Goal: Information Seeking & Learning: Learn about a topic

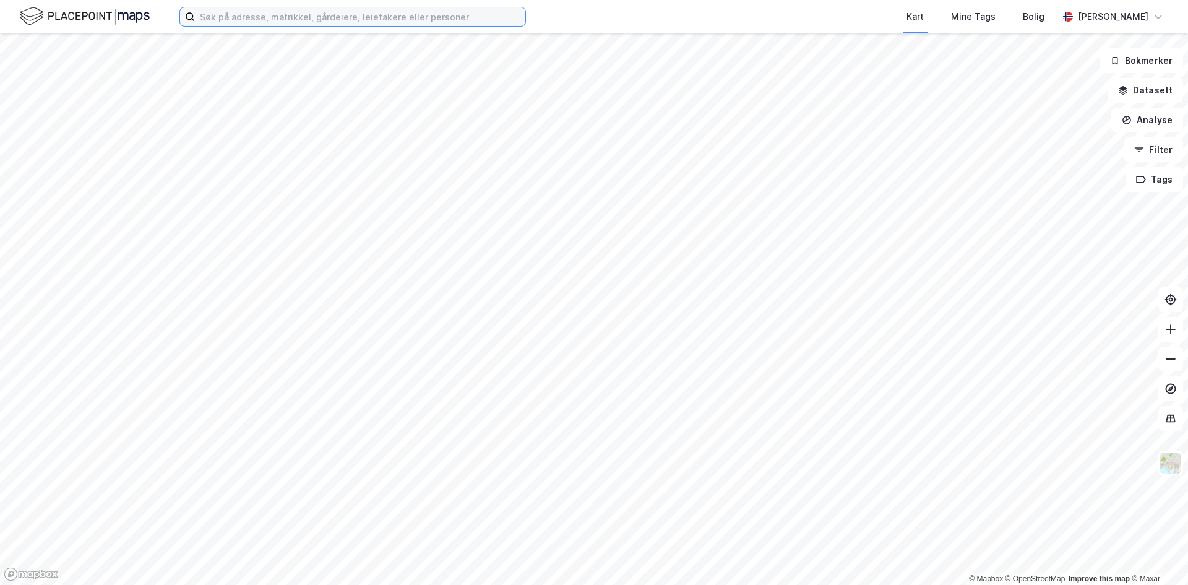
click at [235, 19] on input at bounding box center [360, 16] width 330 height 19
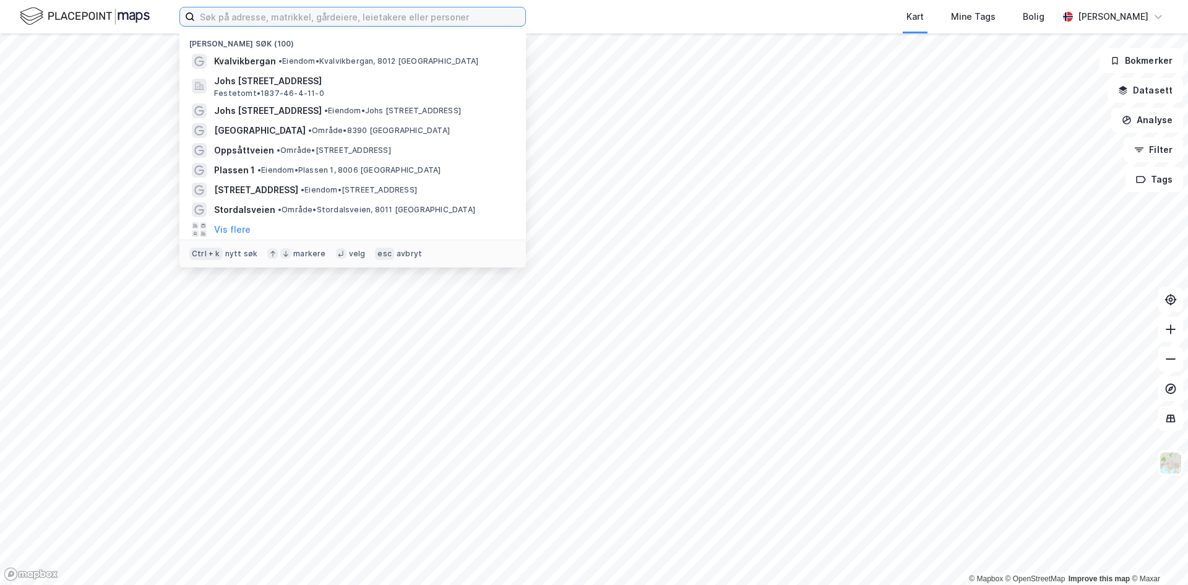
paste input "Feel24 Nordland AS"
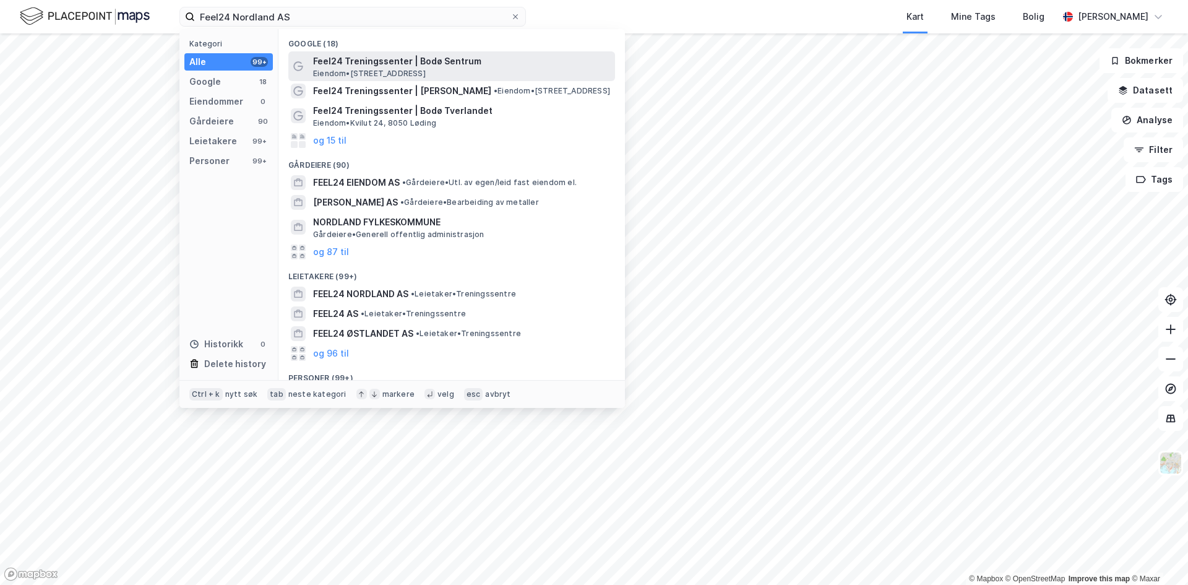
click at [338, 61] on span "Feel24 Treningssenter | Bodø Sentrum" at bounding box center [461, 61] width 297 height 15
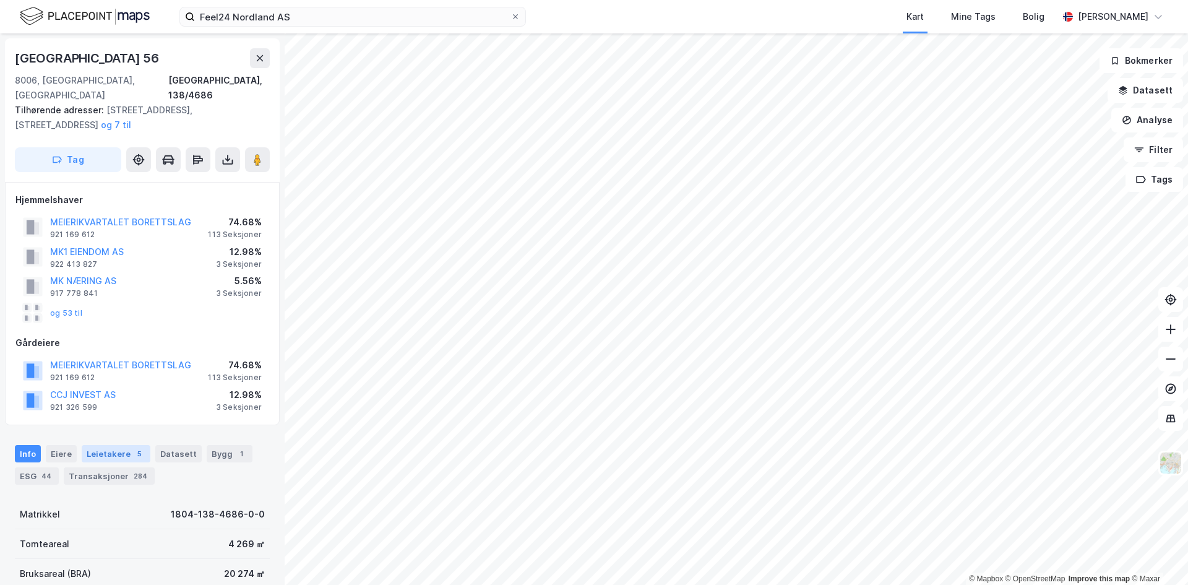
click at [113, 445] on div "Leietakere 5" at bounding box center [116, 453] width 69 height 17
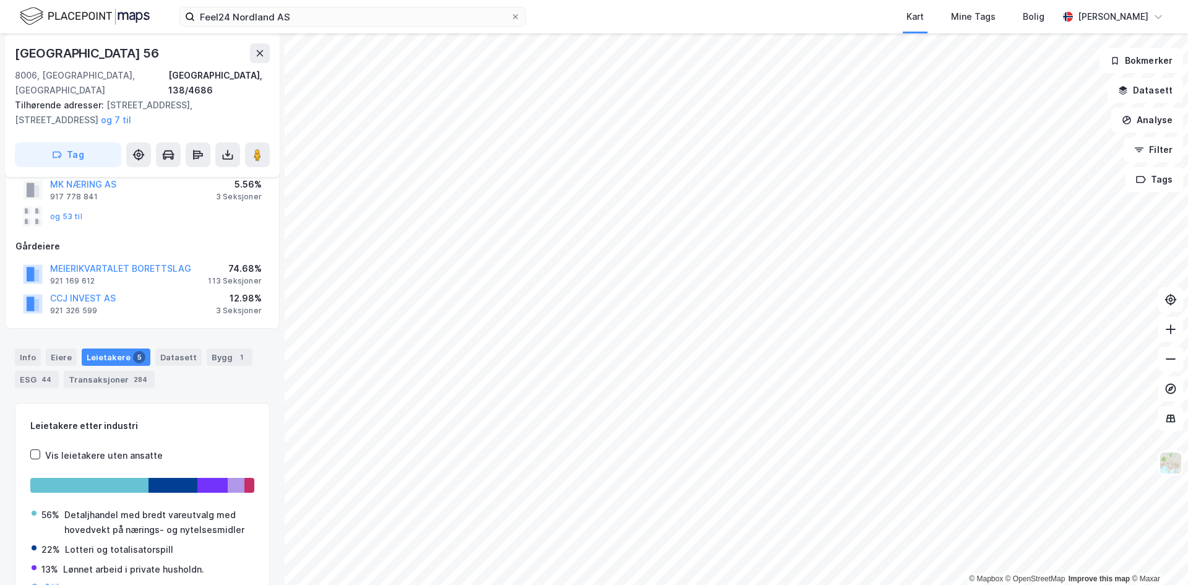
scroll to position [153, 0]
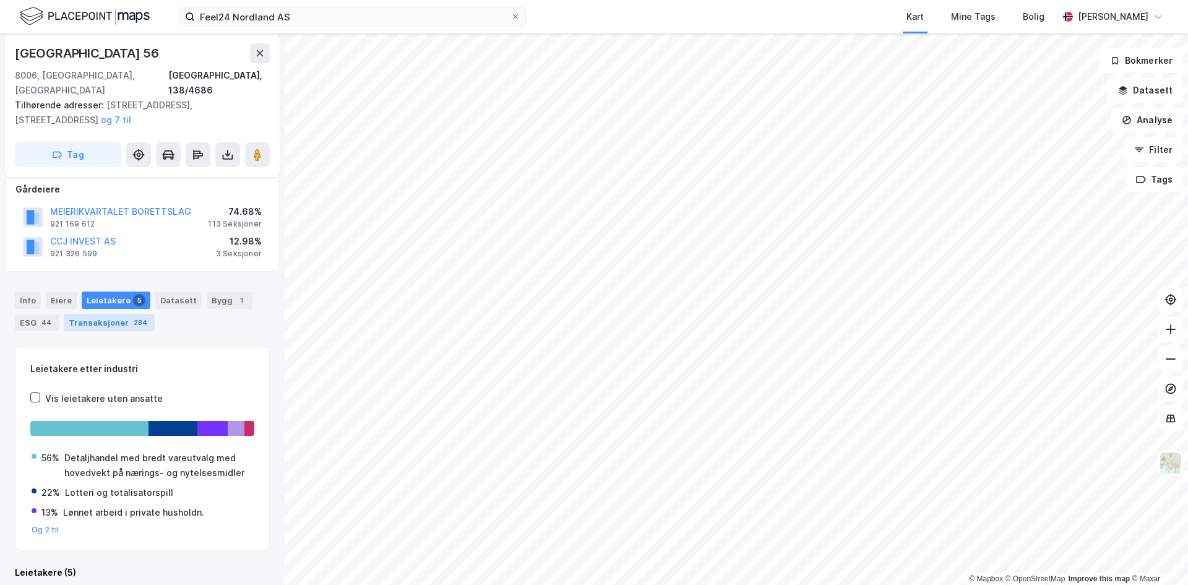
click at [104, 314] on div "Transaksjoner 284" at bounding box center [109, 322] width 91 height 17
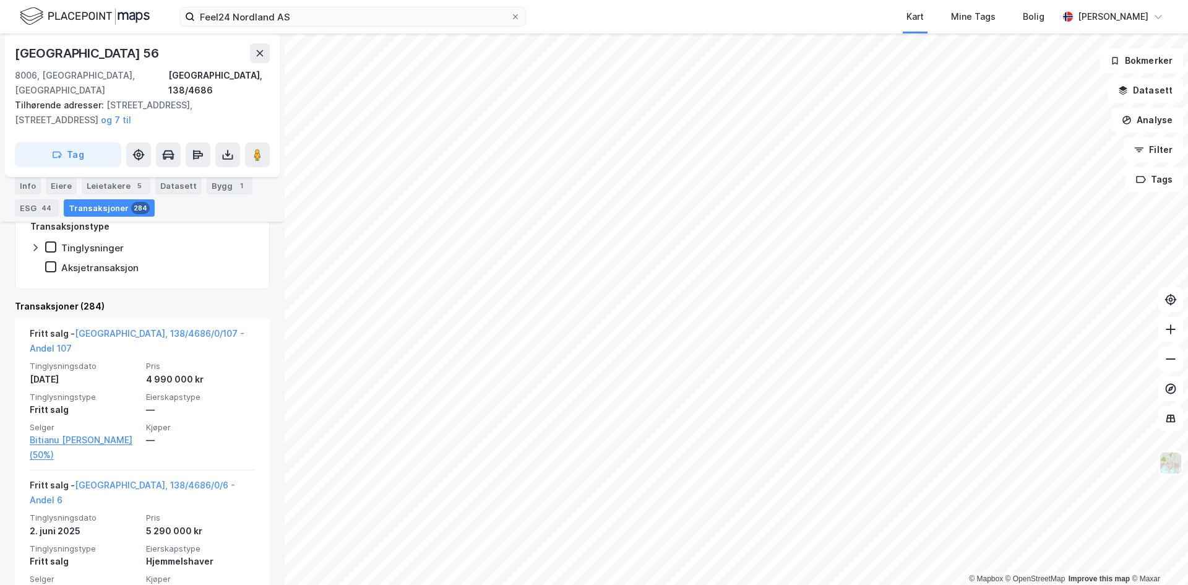
scroll to position [401, 0]
click at [52, 188] on div "Eiere" at bounding box center [61, 185] width 31 height 17
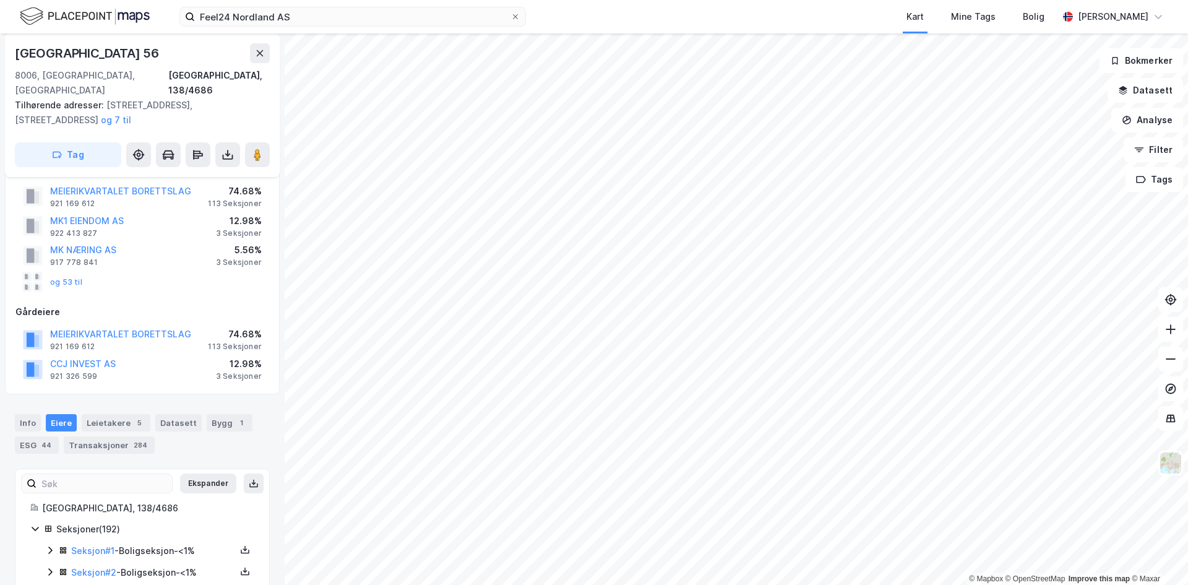
scroll to position [30, 0]
click at [0, 0] on button "og 53 til" at bounding box center [0, 0] width 0 height 0
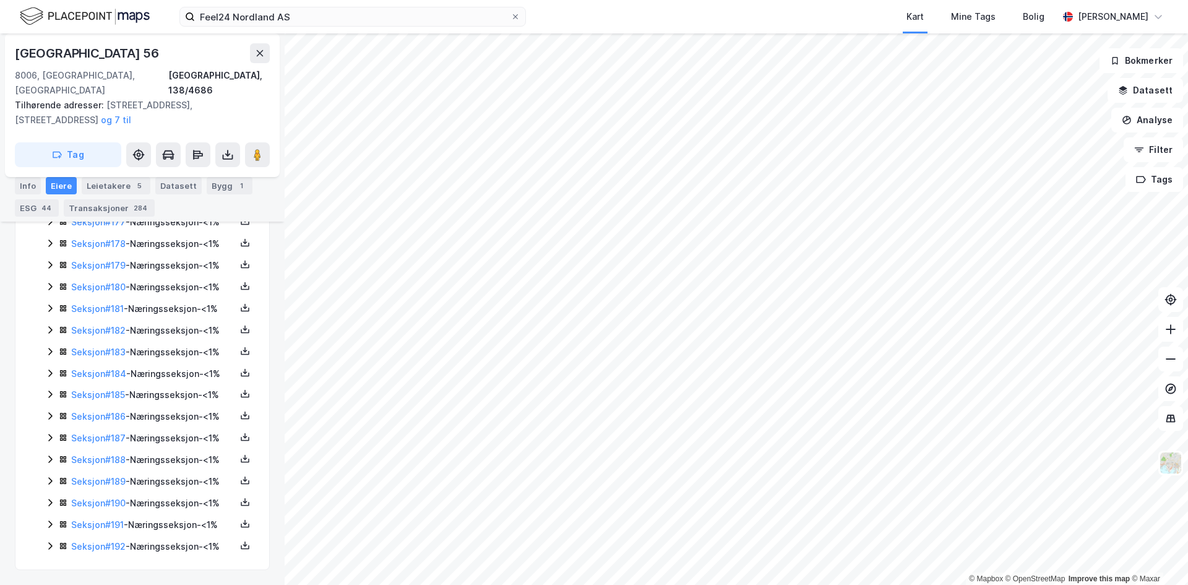
scroll to position [5086, 0]
click at [41, 204] on div "44" at bounding box center [46, 208] width 15 height 12
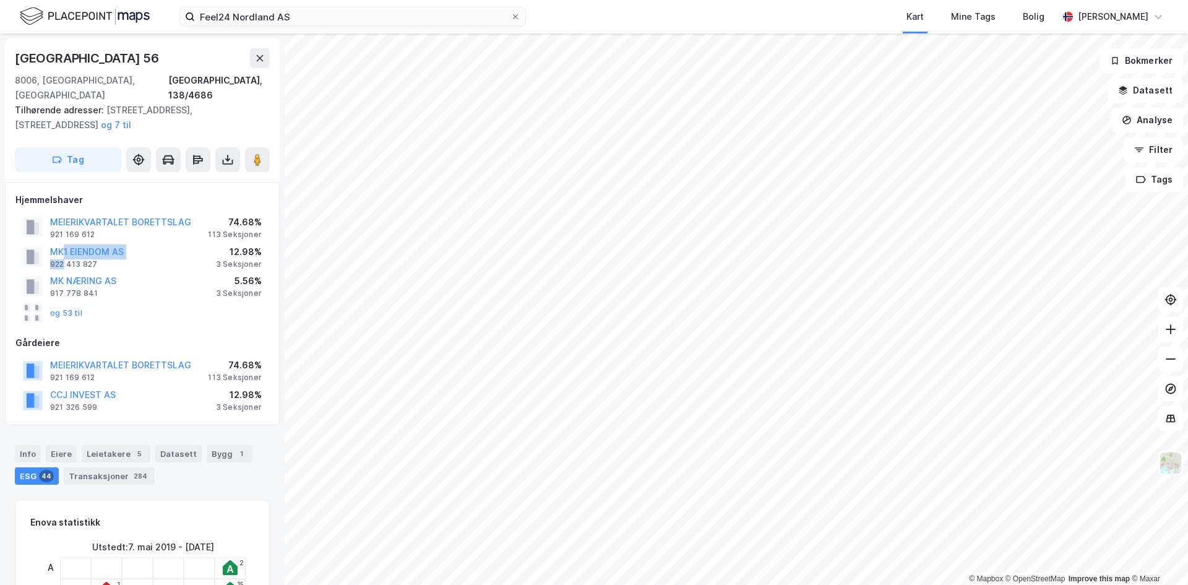
click at [63, 244] on div "MK1 EIENDOM AS 922 413 827" at bounding box center [87, 256] width 74 height 25
click at [0, 0] on button "MK1 EIENDOM AS" at bounding box center [0, 0] width 0 height 0
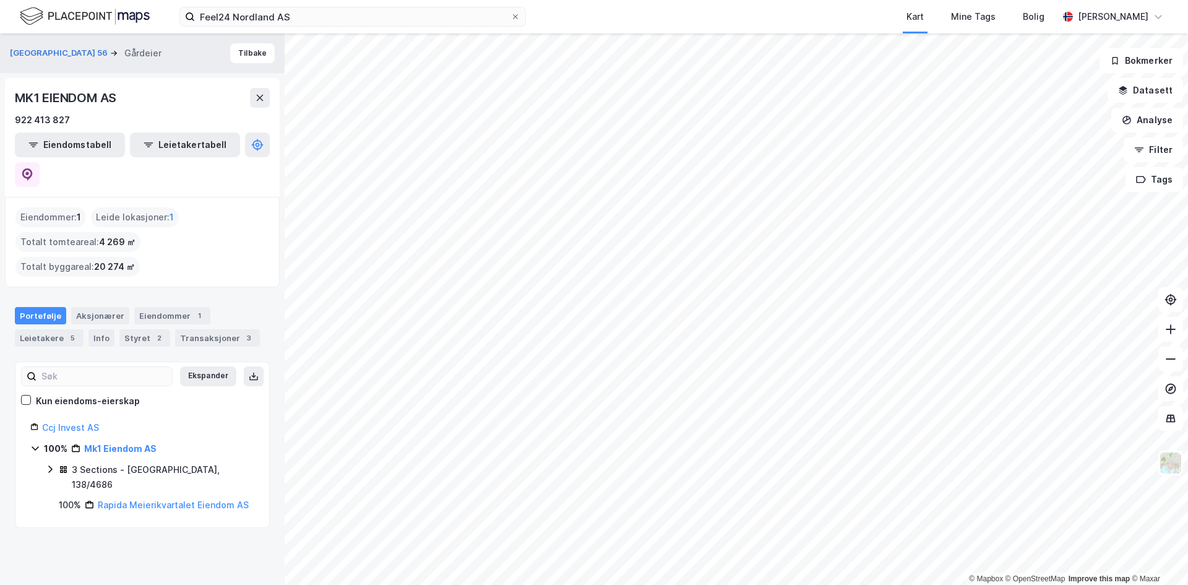
click at [152, 446] on div "Ekspander Kun eiendoms-eierskap Ccj Invest AS 100% Mk1 Eiendom AS 3 Sections - …" at bounding box center [142, 444] width 255 height 167
click at [152, 499] on link "Rapida Meierikvartalet Eiendom AS" at bounding box center [173, 504] width 151 height 11
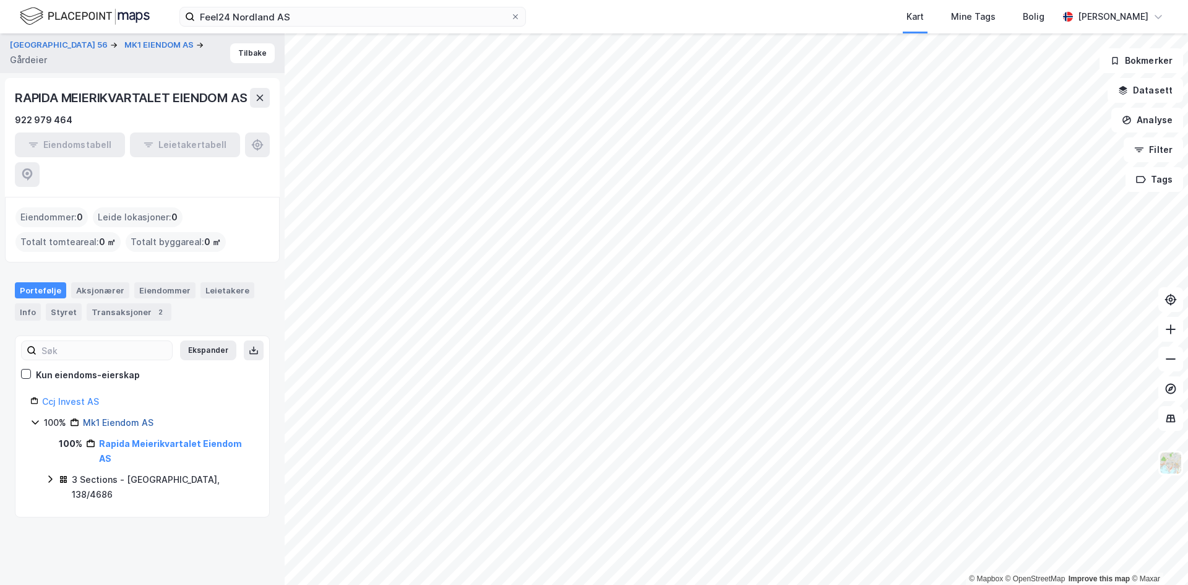
click at [121, 417] on link "Mk1 Eiendom AS" at bounding box center [118, 422] width 71 height 11
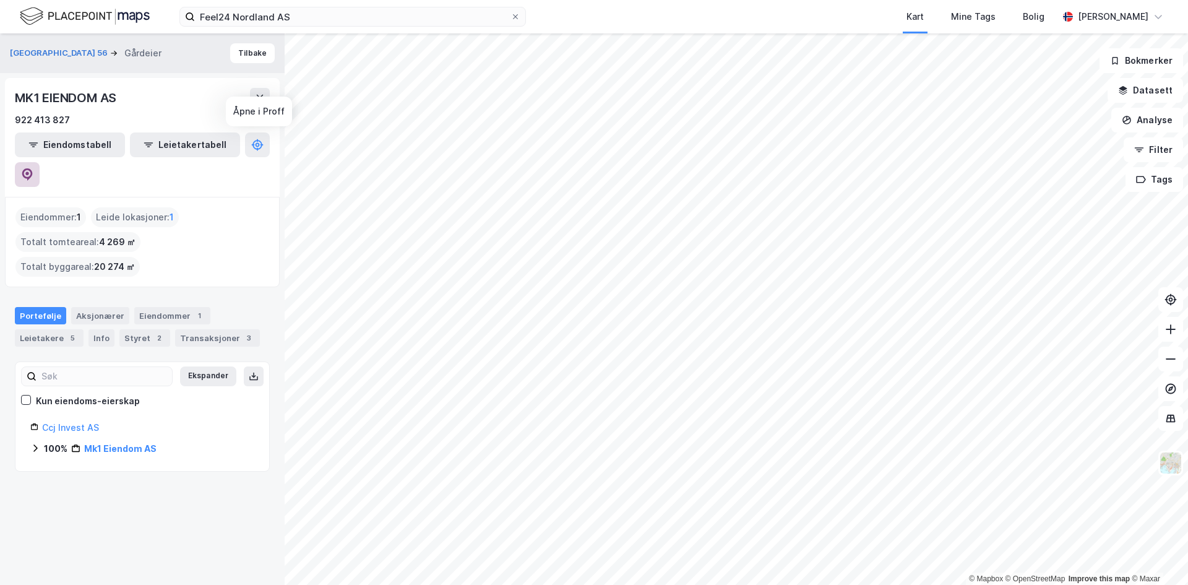
click at [40, 162] on button at bounding box center [27, 174] width 25 height 25
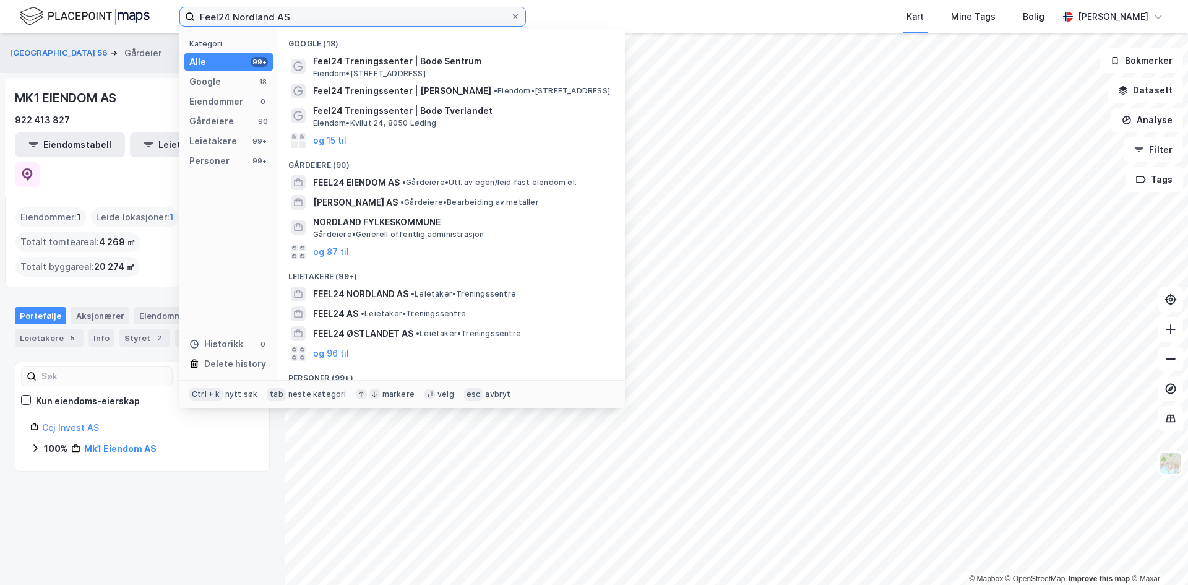
drag, startPoint x: 102, startPoint y: 4, endPoint x: 47, endPoint y: 2, distance: 55.1
click at [44, 2] on div "Feel24 Nordland AS Kategori Alle 99+ Google 18 Eiendommer 0 Gårdeiere 90 Leieta…" at bounding box center [594, 16] width 1188 height 33
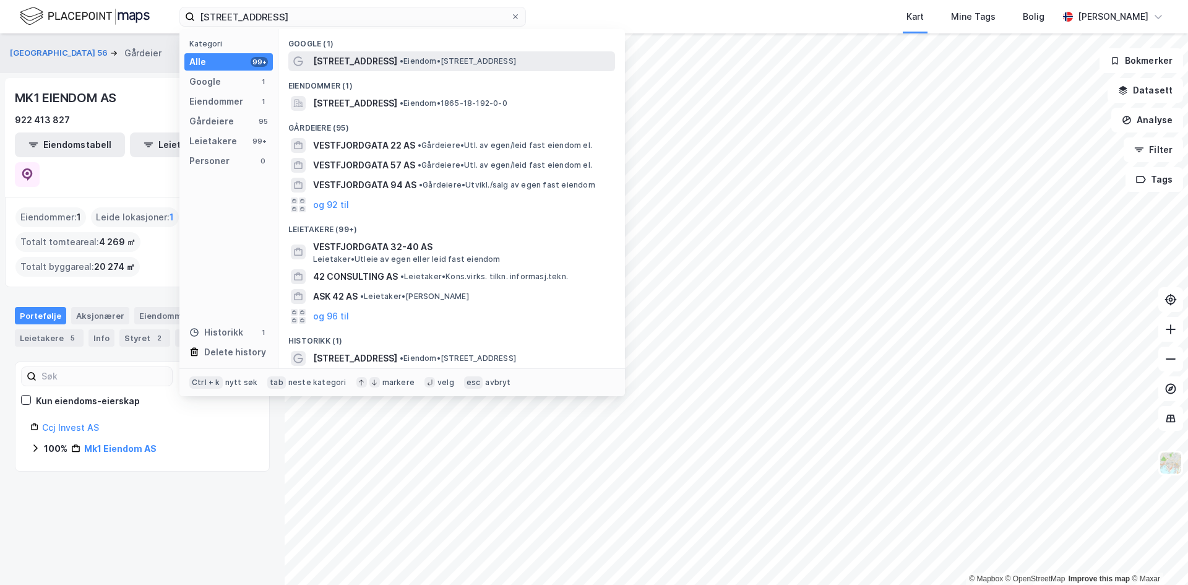
click at [361, 65] on span "Vestfjordgata 42" at bounding box center [355, 61] width 84 height 15
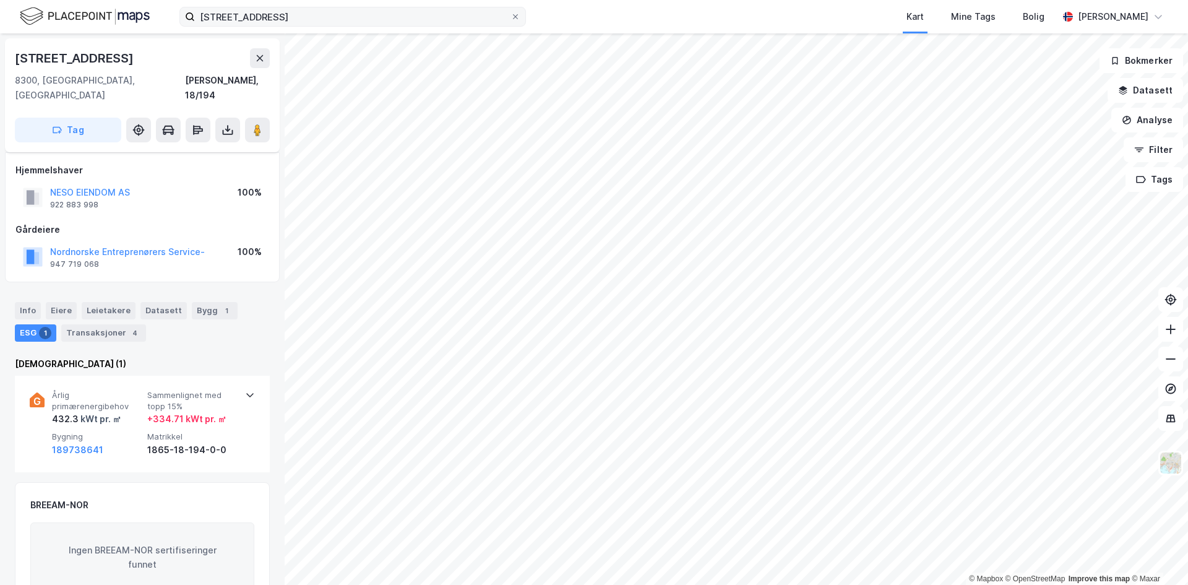
scroll to position [159, 0]
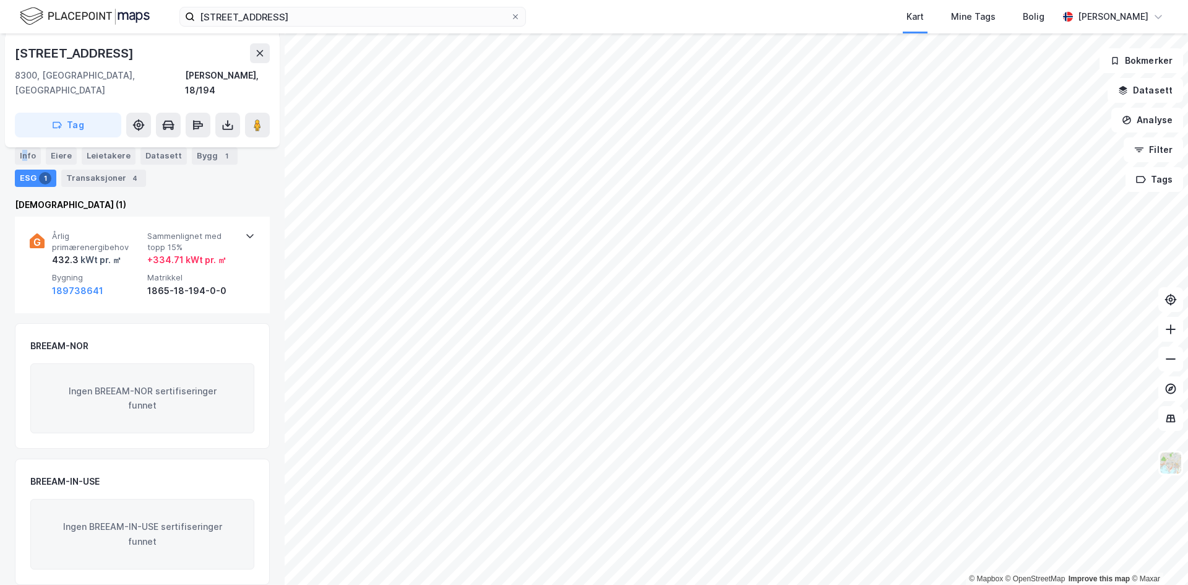
click at [27, 150] on div "Info" at bounding box center [28, 155] width 26 height 17
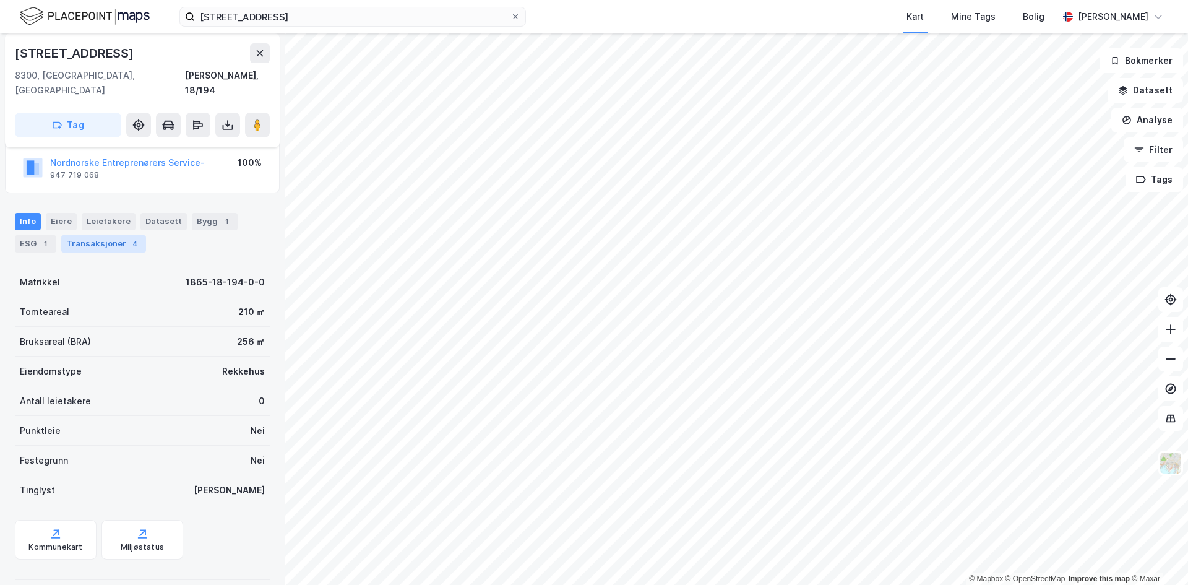
click at [103, 235] on div "Transaksjoner 4" at bounding box center [103, 243] width 85 height 17
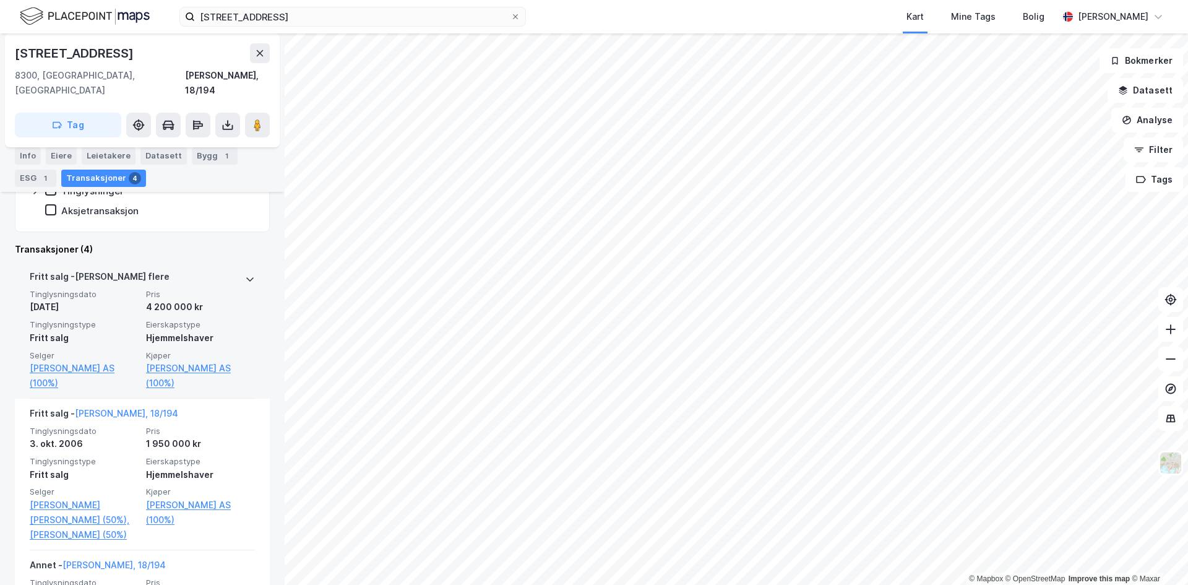
scroll to position [309, 0]
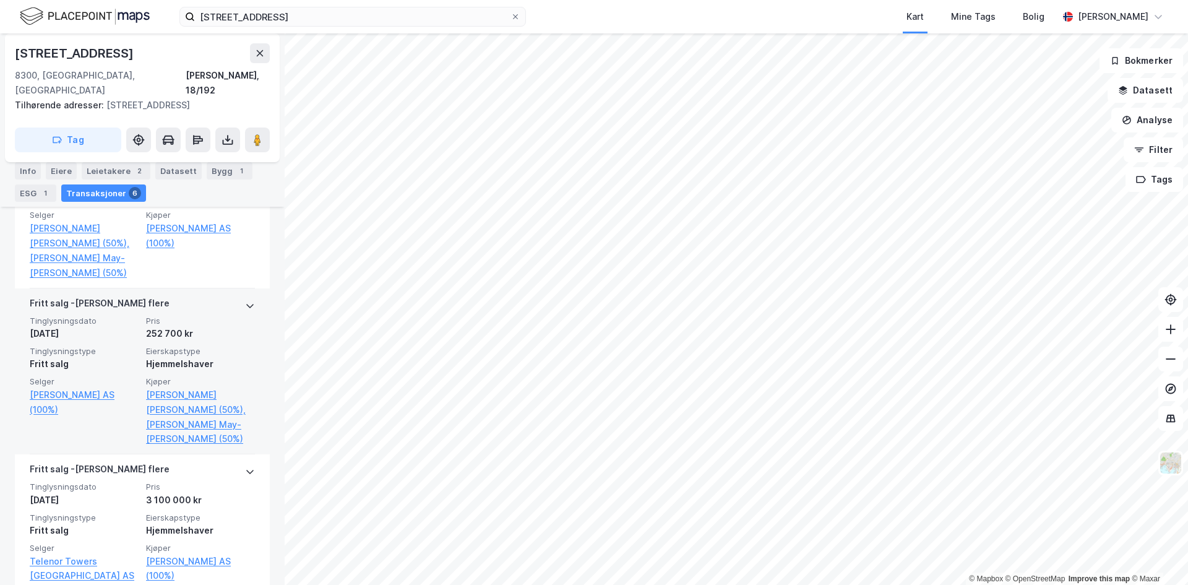
scroll to position [622, 0]
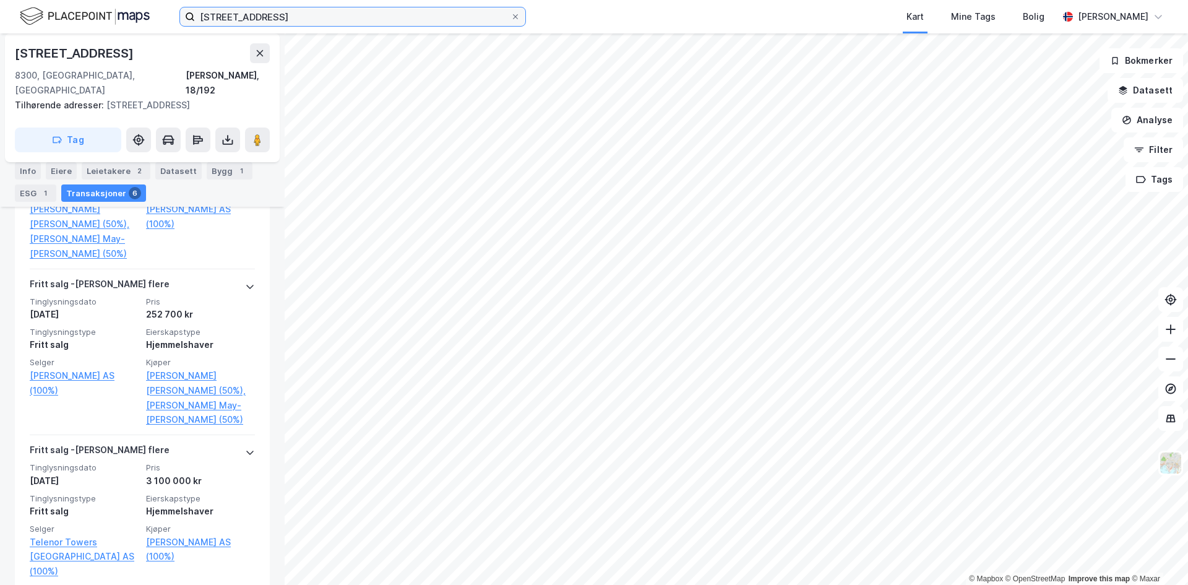
click at [219, 12] on input "vestfjordgata 42" at bounding box center [353, 16] width 316 height 19
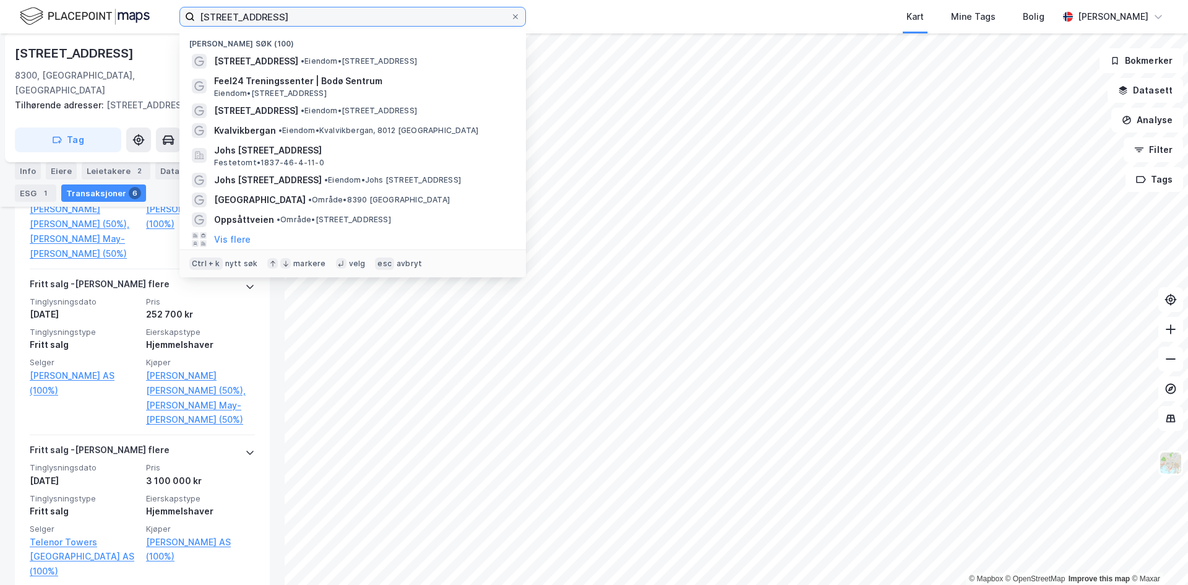
click at [218, 14] on input "vestfjordgata 42" at bounding box center [353, 16] width 316 height 19
click at [222, 19] on input "vestfjordgata 42" at bounding box center [353, 16] width 316 height 19
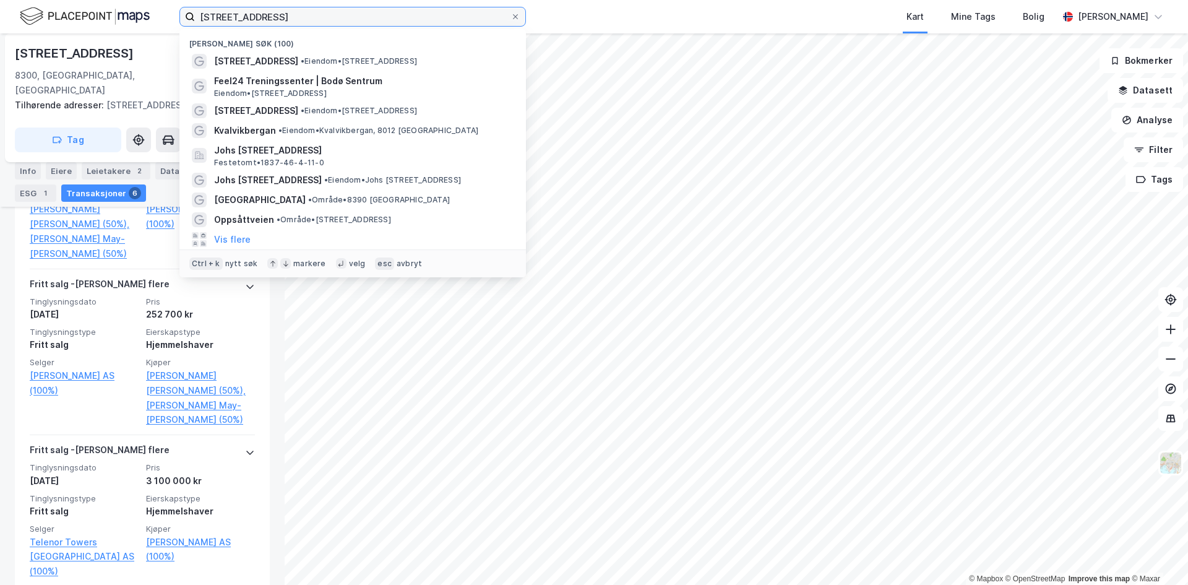
paste input "MK Næring AS"
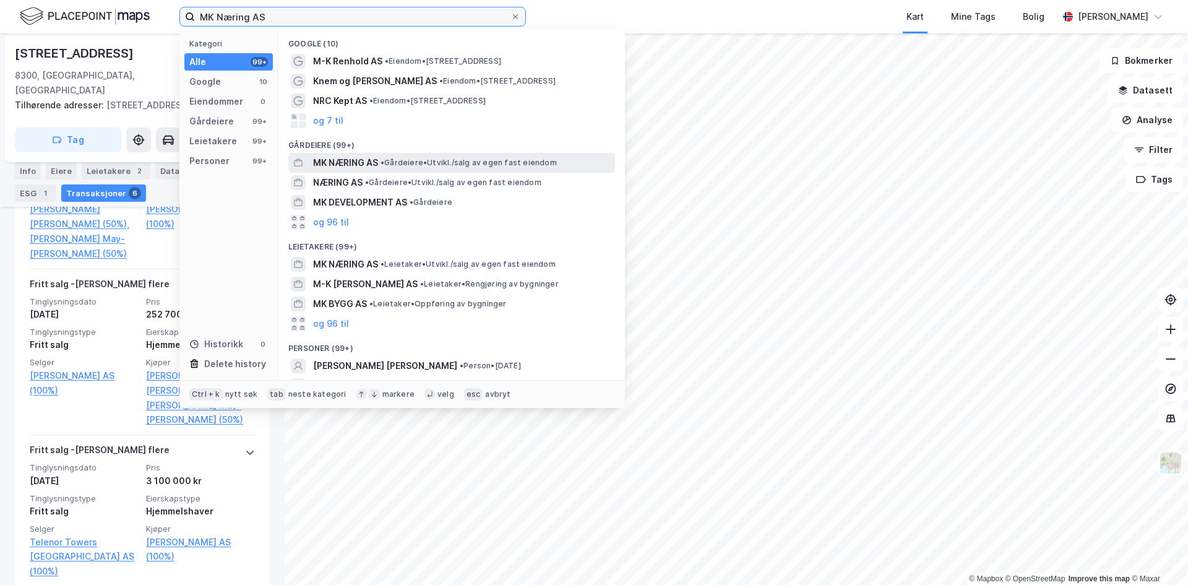
type input "MK Næring AS"
click at [355, 160] on span "MK NÆRING AS" at bounding box center [345, 162] width 65 height 15
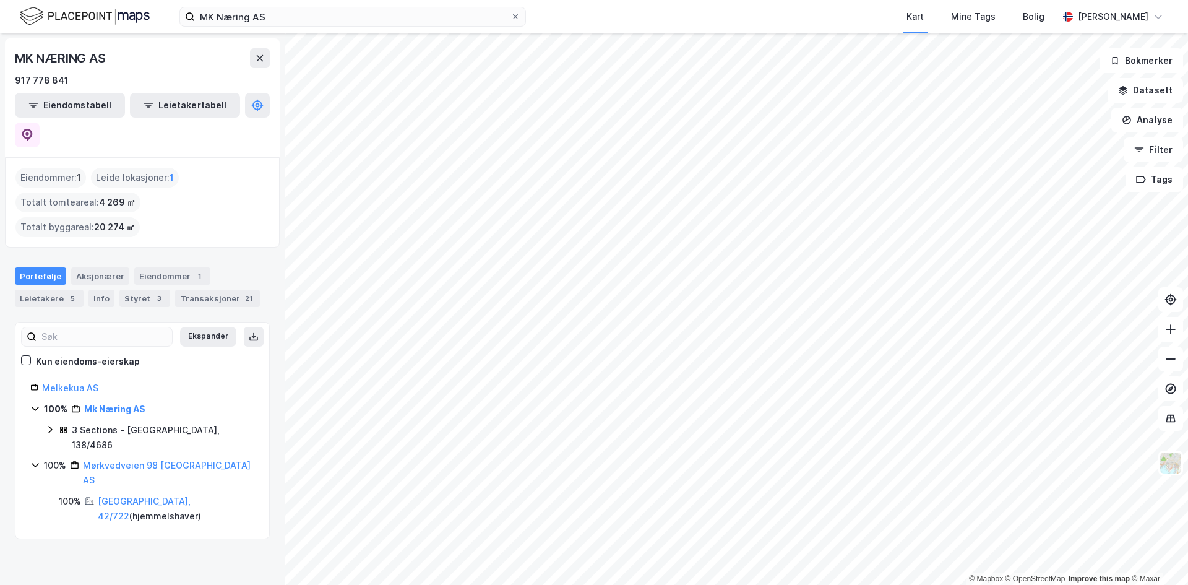
click at [50, 424] on icon at bounding box center [50, 429] width 10 height 10
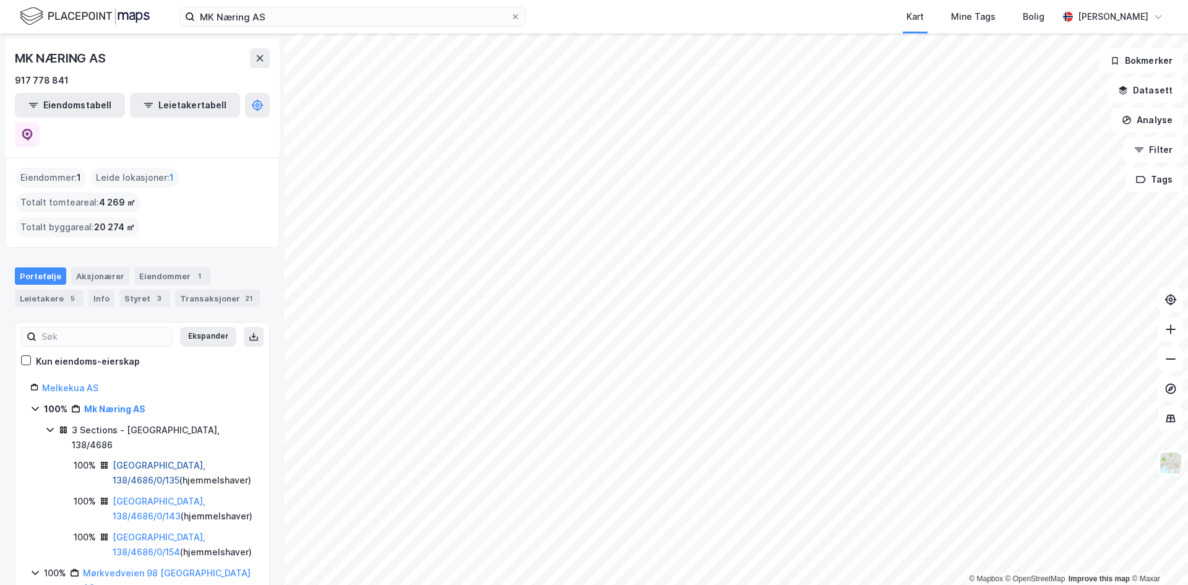
click at [139, 460] on link "Bodø, 138/4686/0/135" at bounding box center [159, 472] width 93 height 25
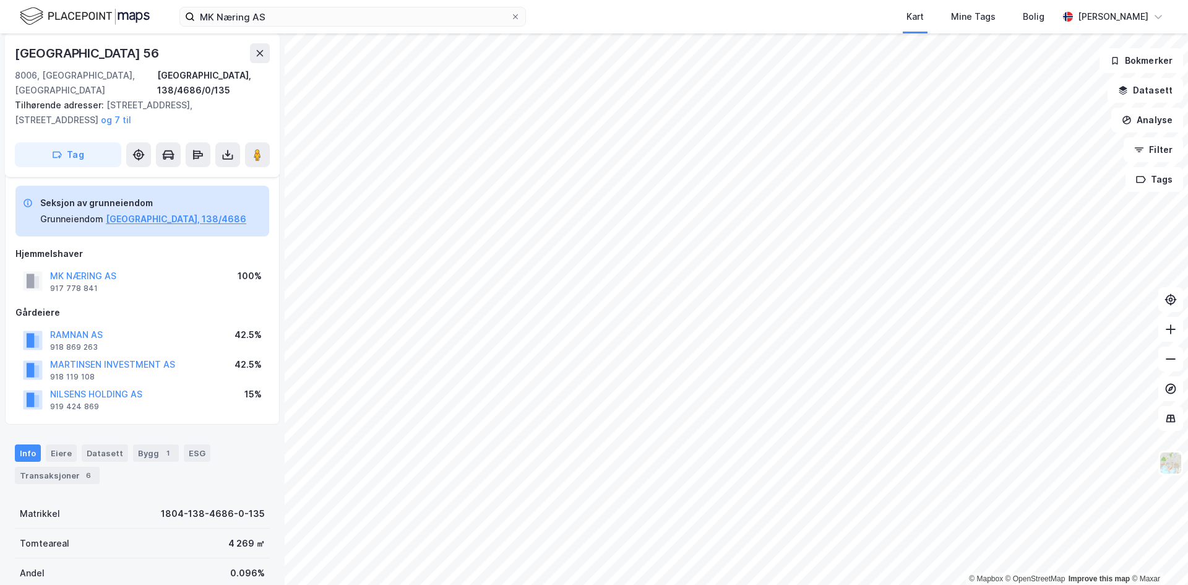
scroll to position [65, 0]
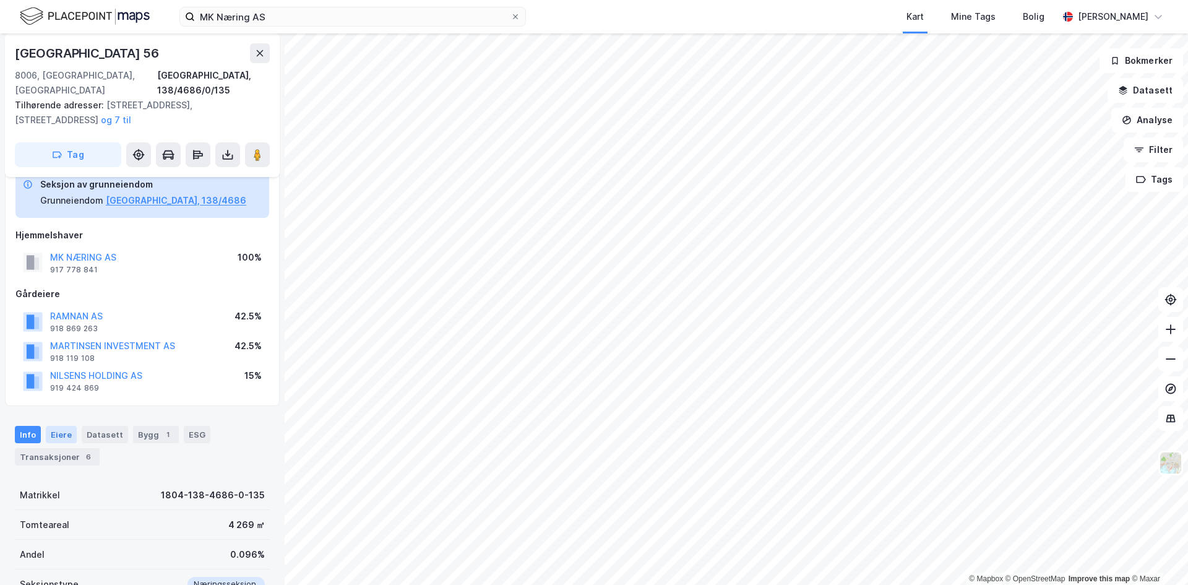
click at [54, 426] on div "Eiere" at bounding box center [61, 434] width 31 height 17
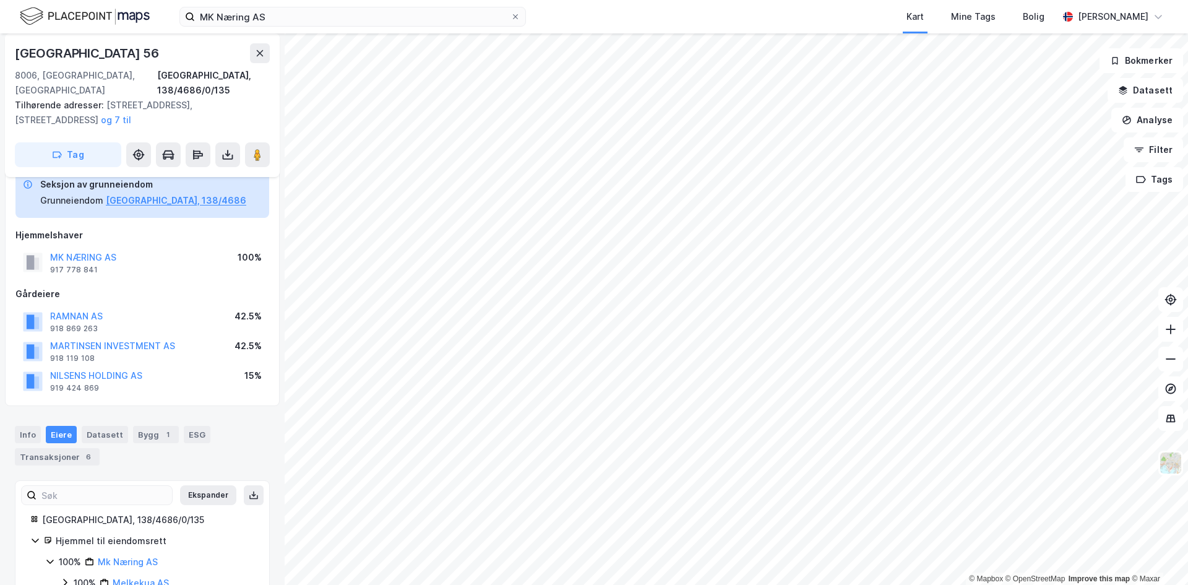
scroll to position [86, 0]
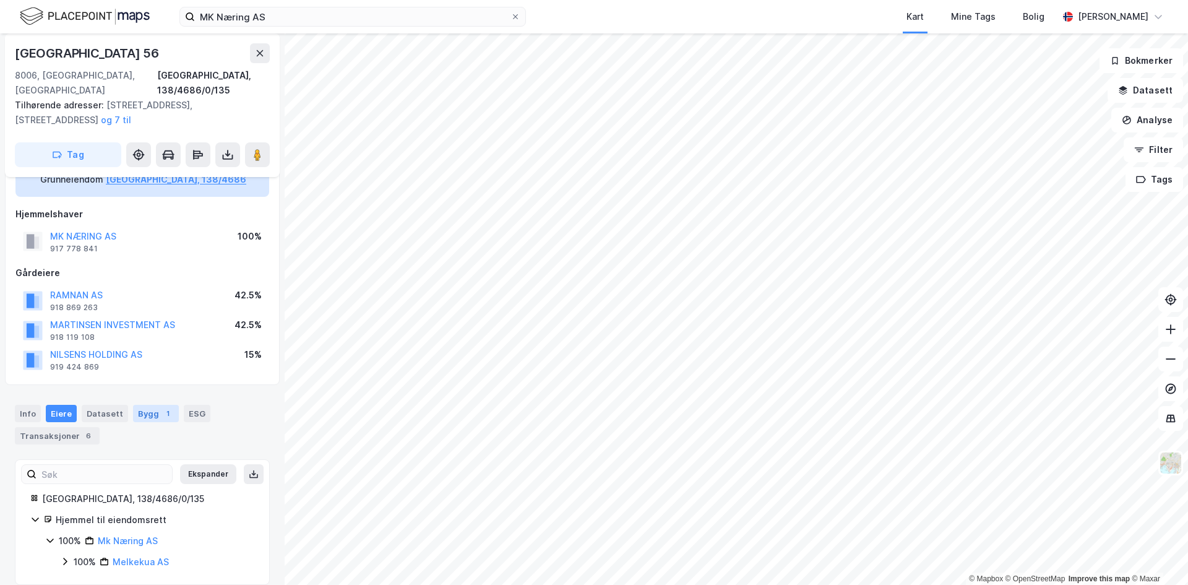
click at [153, 405] on div "Bygg 1" at bounding box center [156, 413] width 46 height 17
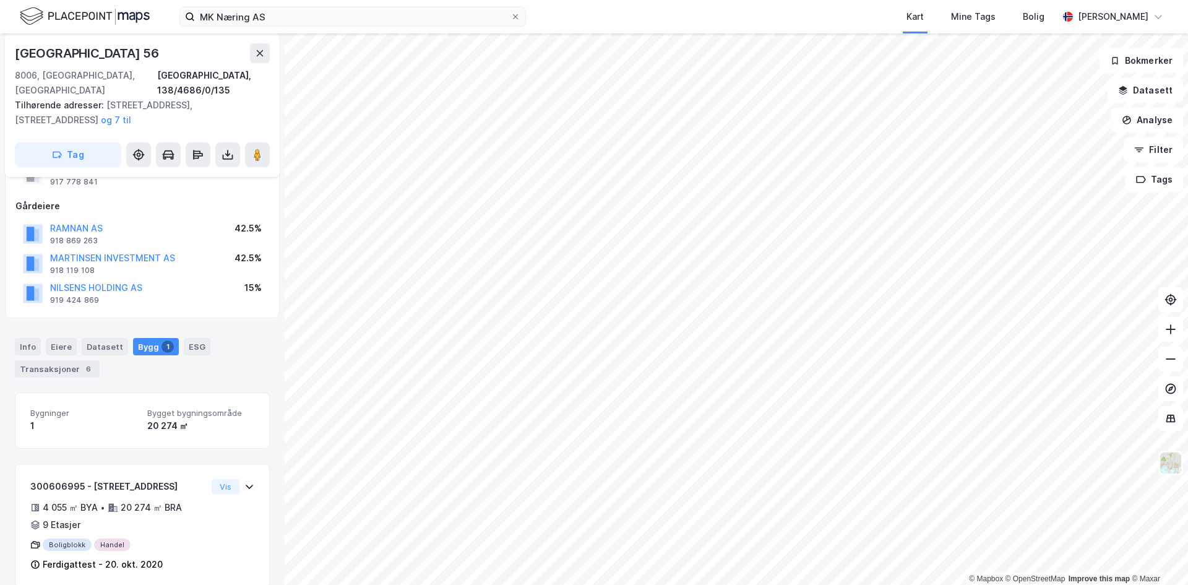
scroll to position [155, 0]
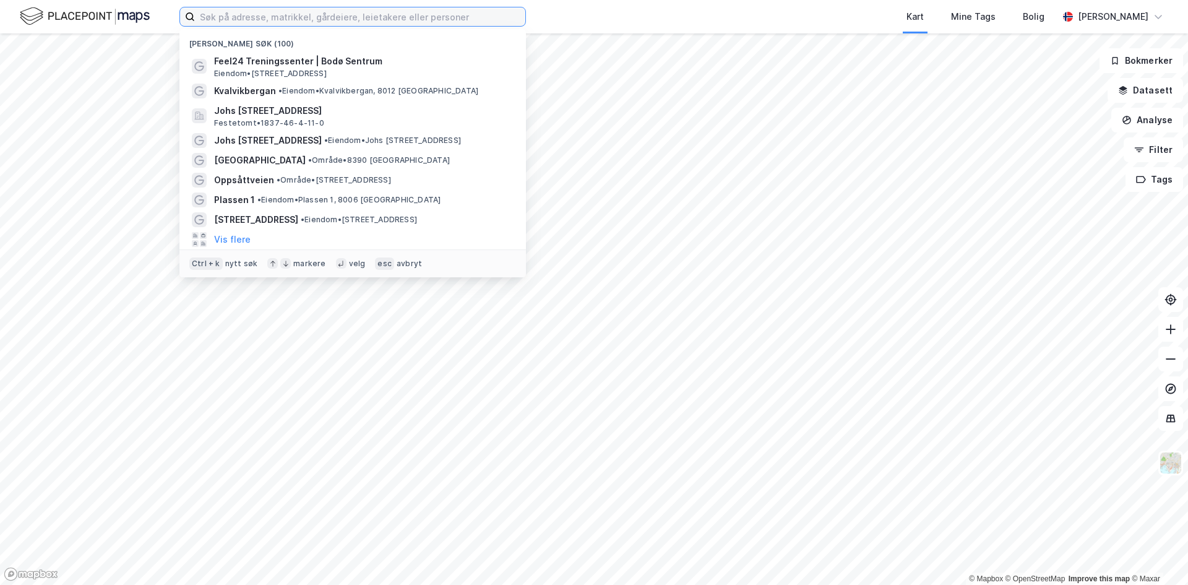
click at [265, 17] on input at bounding box center [360, 16] width 330 height 19
paste input "[STREET_ADDRESS]"
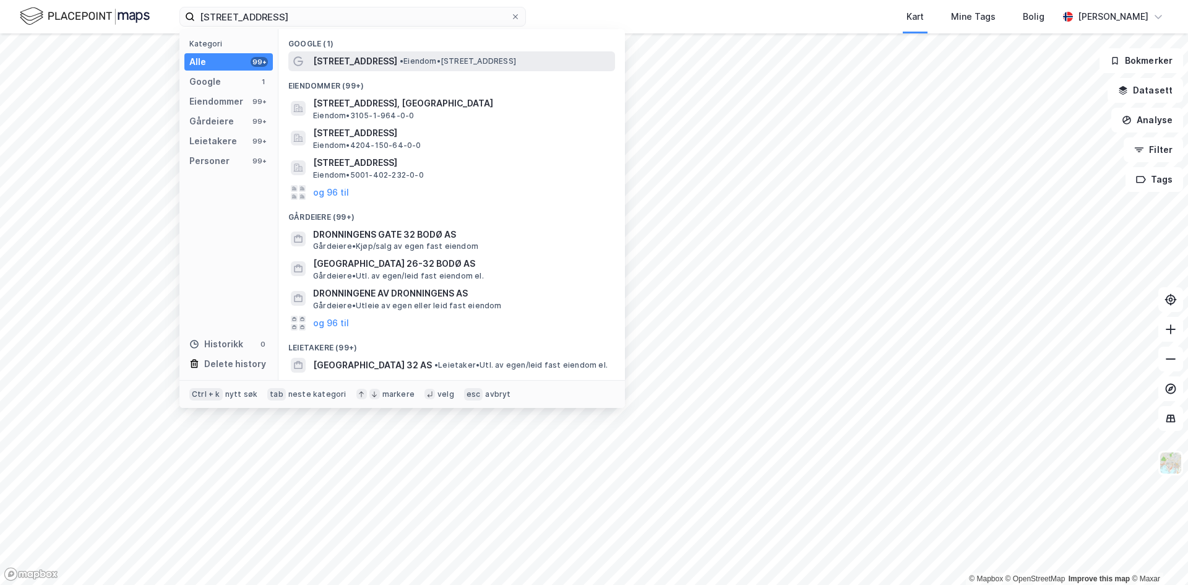
click at [366, 60] on span "[STREET_ADDRESS]" at bounding box center [355, 61] width 84 height 15
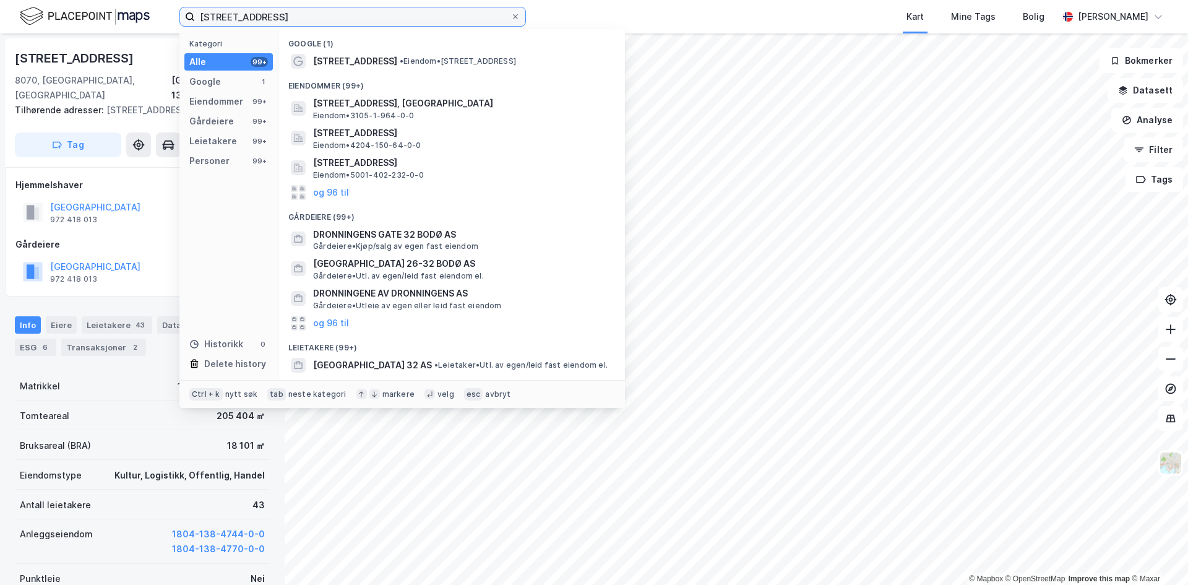
drag, startPoint x: 316, startPoint y: 11, endPoint x: 285, endPoint y: 12, distance: 31.0
click at [285, 12] on input "[STREET_ADDRESS]" at bounding box center [353, 16] width 316 height 19
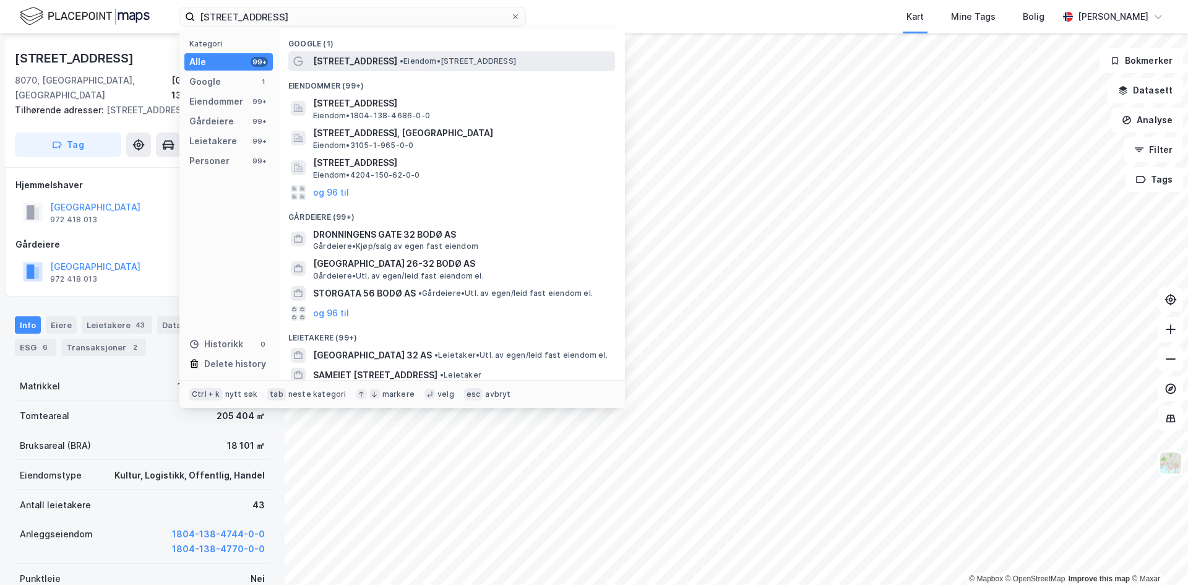
click at [382, 59] on span "[STREET_ADDRESS]" at bounding box center [355, 61] width 84 height 15
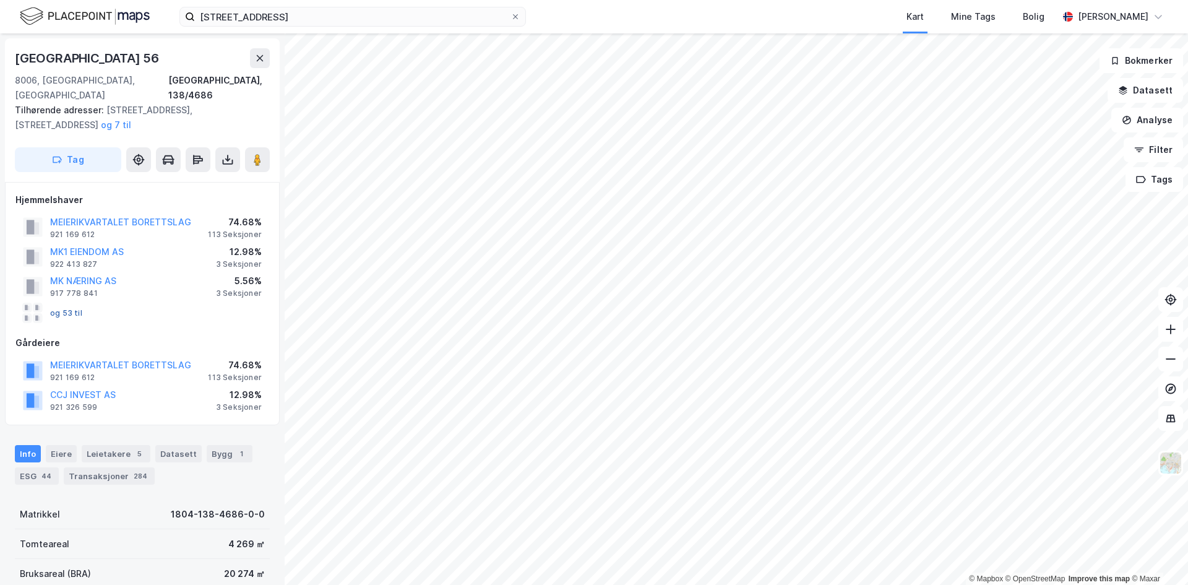
click at [0, 0] on button "og 53 til" at bounding box center [0, 0] width 0 height 0
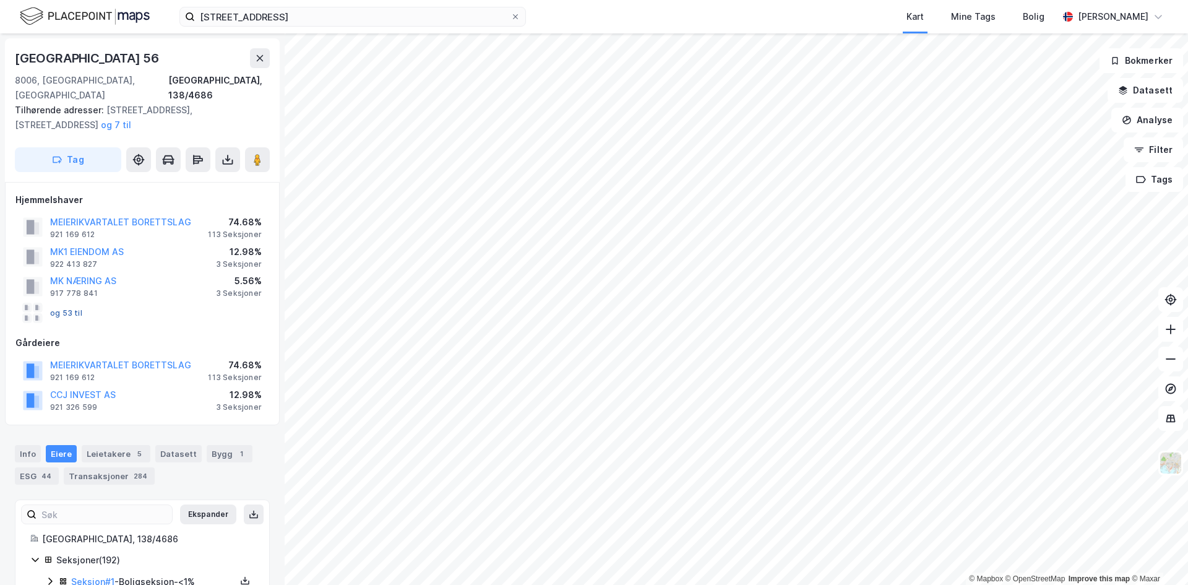
click at [0, 0] on button "og 53 til" at bounding box center [0, 0] width 0 height 0
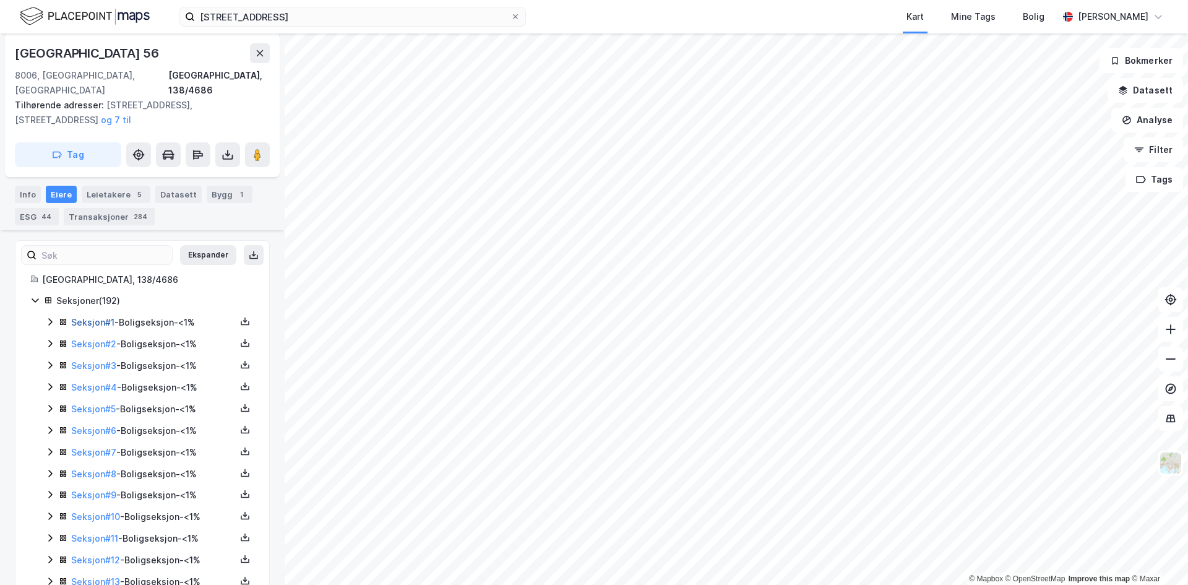
click at [84, 317] on link "Seksjon # 1" at bounding box center [92, 322] width 43 height 11
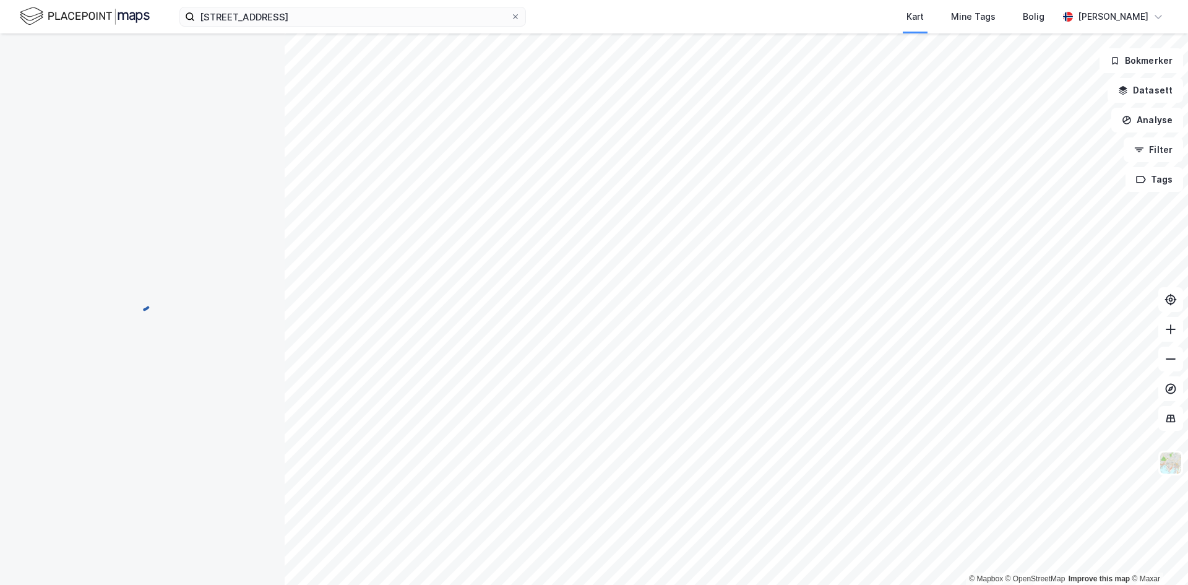
scroll to position [129, 0]
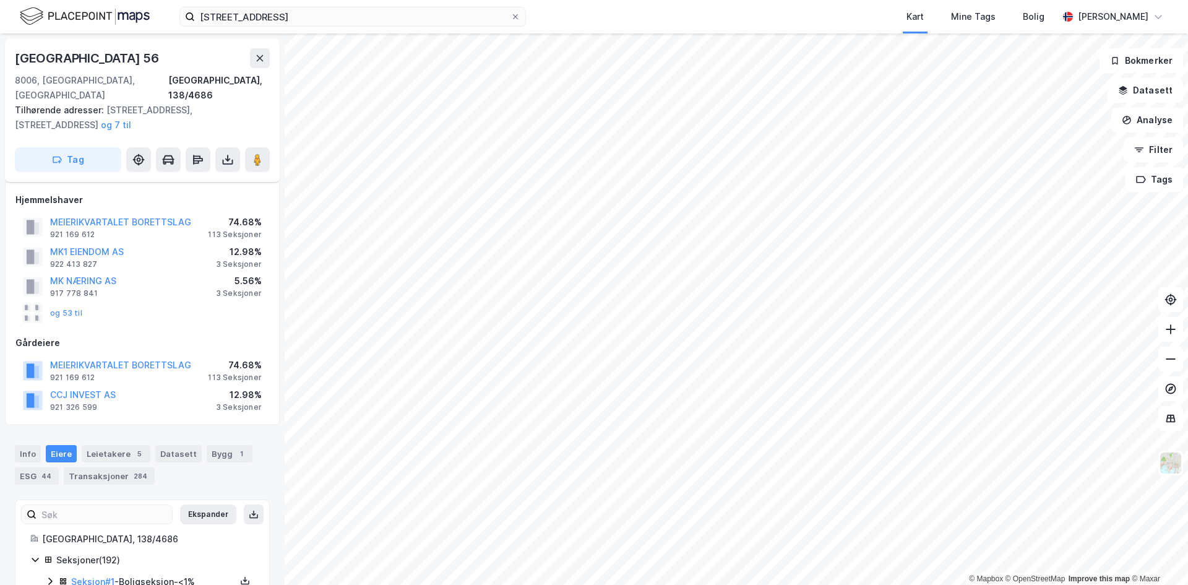
scroll to position [129, 0]
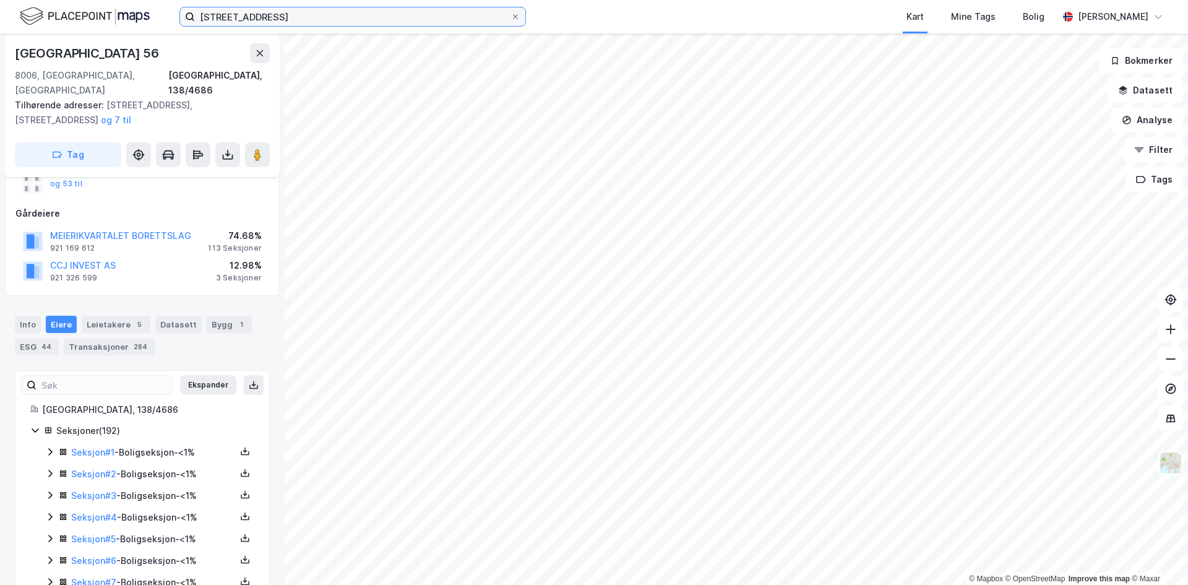
drag, startPoint x: 366, startPoint y: 19, endPoint x: 75, endPoint y: 1, distance: 292.0
click at [75, 1] on div "[STREET_ADDRESS] bodø Kart Mine Tags Bolig [PERSON_NAME]" at bounding box center [594, 16] width 1188 height 33
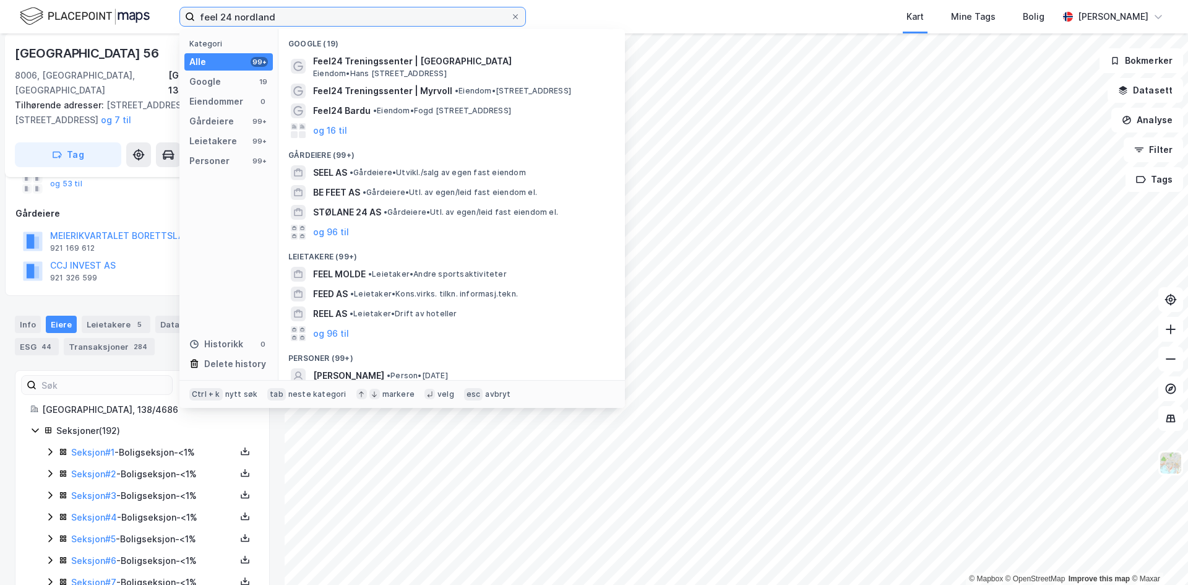
type input "feel 24 nordland"
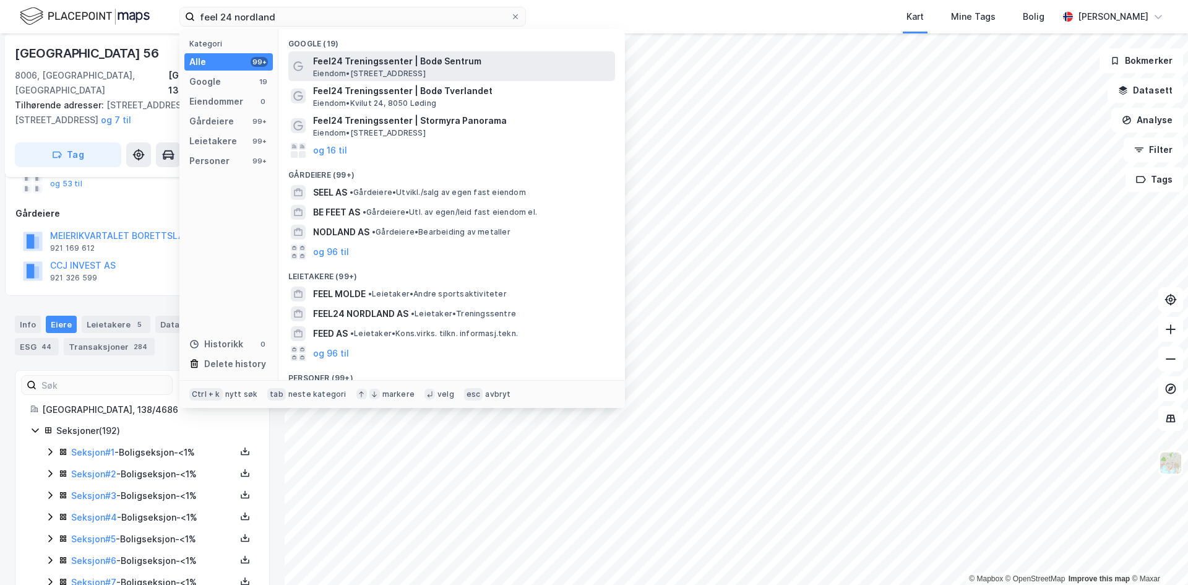
click at [377, 67] on span "Feel24 Treningssenter | Bodø Sentrum" at bounding box center [461, 61] width 297 height 15
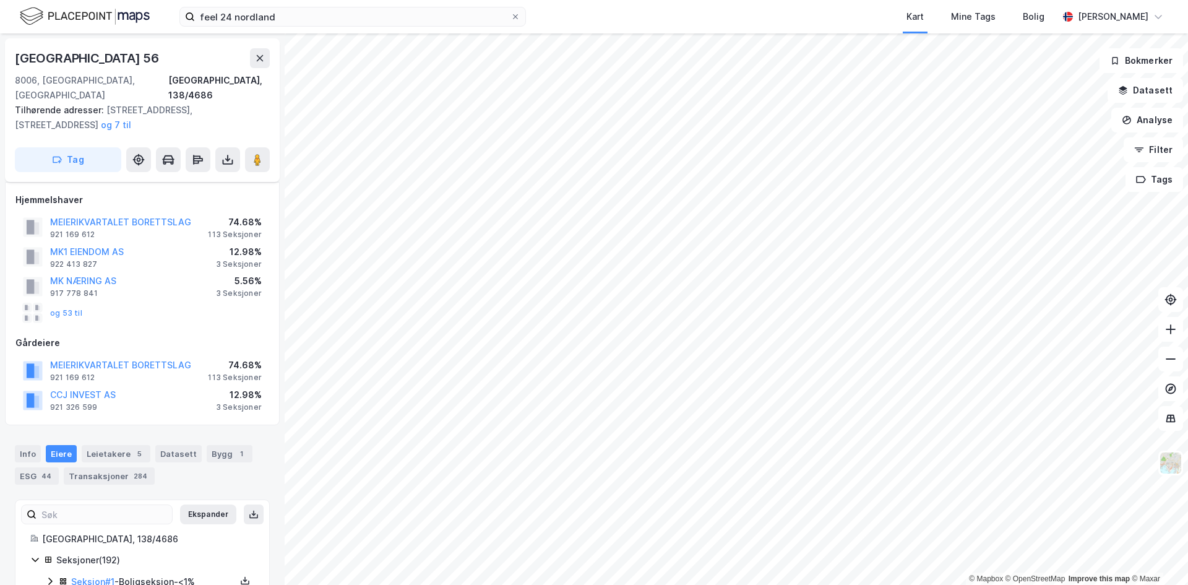
scroll to position [129, 0]
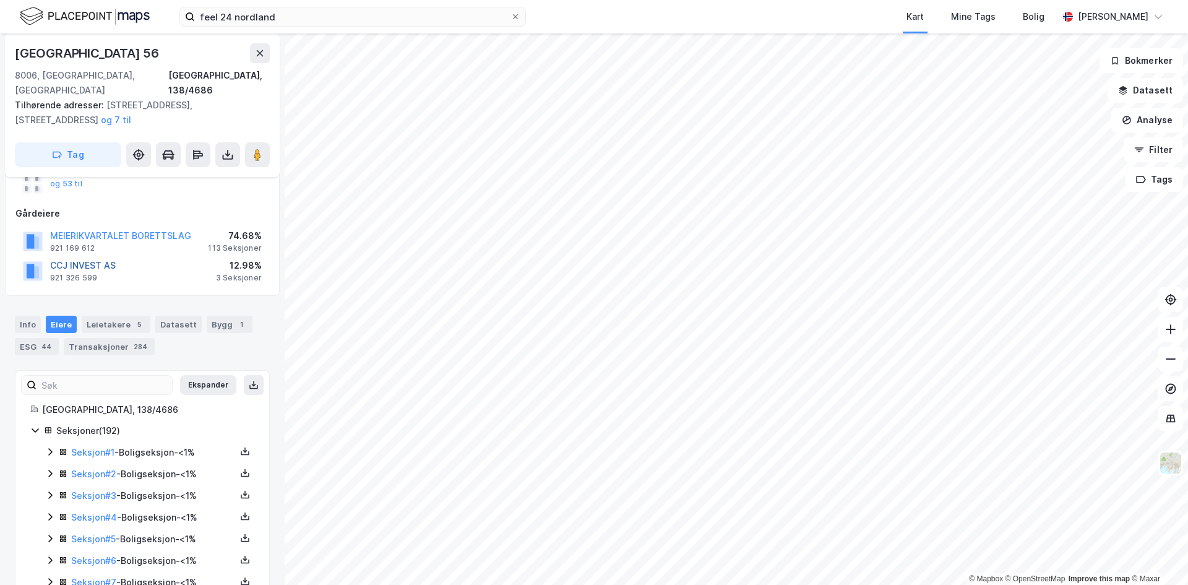
click at [0, 0] on button "CCJ INVEST AS" at bounding box center [0, 0] width 0 height 0
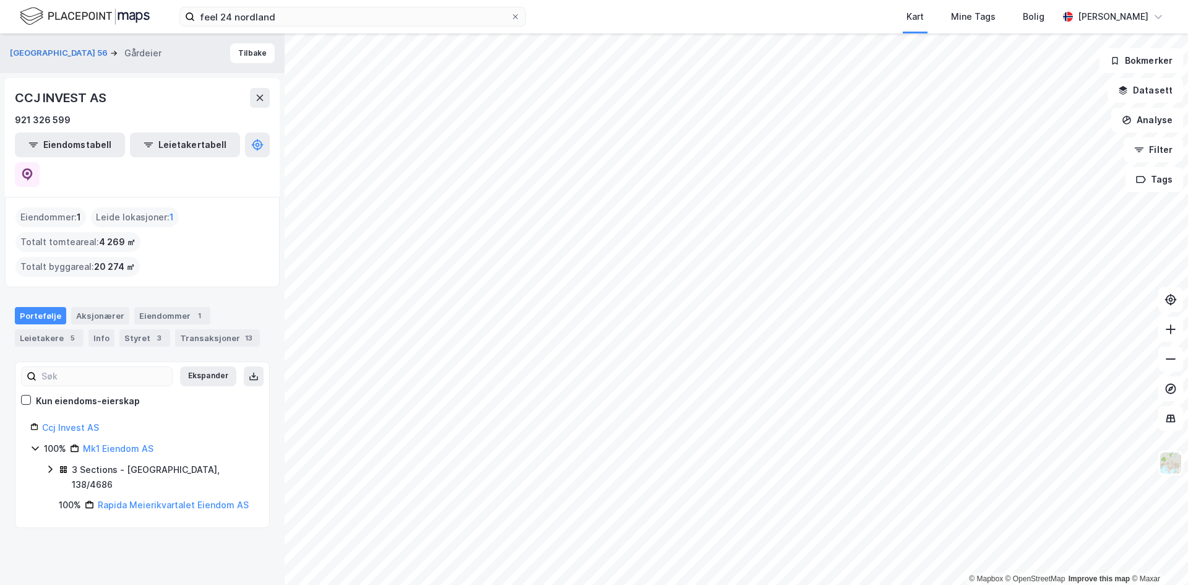
click at [54, 464] on icon at bounding box center [50, 469] width 10 height 10
